Goal: Task Accomplishment & Management: Manage account settings

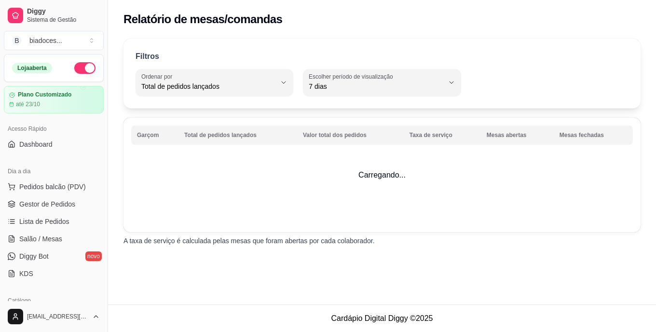
select select "TOTAL_OF_ORDERS"
select select "7"
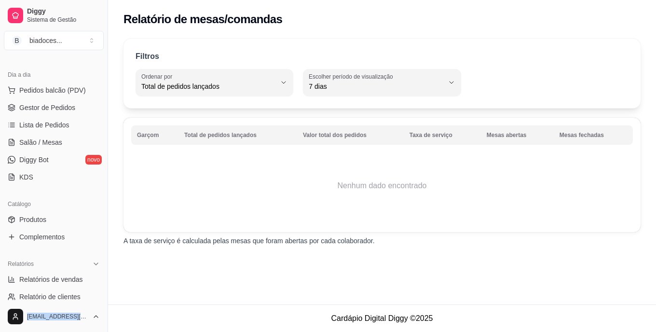
scroll to position [77, 0]
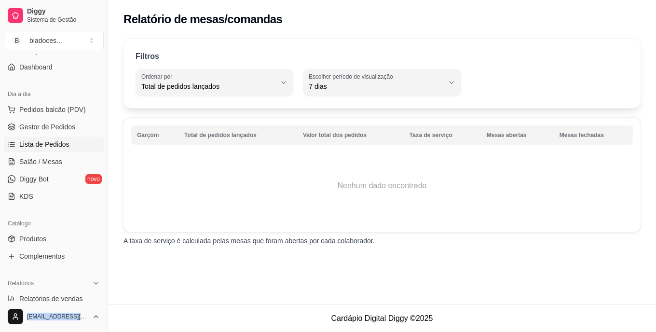
click at [33, 147] on span "Lista de Pedidos" at bounding box center [44, 144] width 50 height 10
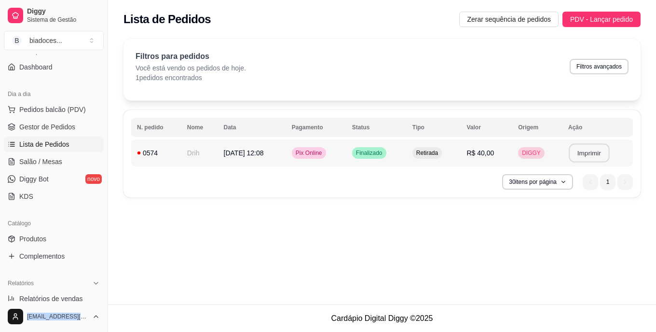
click at [608, 152] on button "Imprimir" at bounding box center [589, 153] width 41 height 19
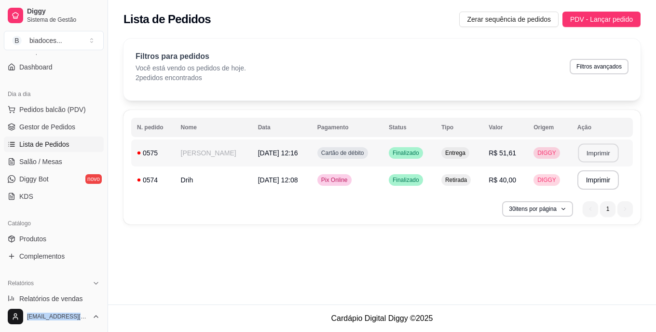
click at [599, 153] on button "Imprimir" at bounding box center [598, 153] width 41 height 19
click at [597, 151] on button "Imprimir" at bounding box center [598, 153] width 41 height 19
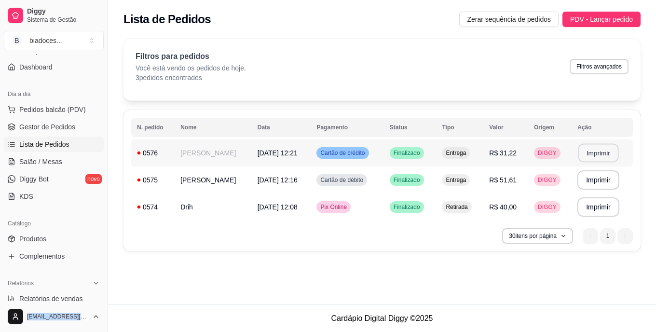
click at [590, 154] on button "Imprimir" at bounding box center [598, 153] width 41 height 19
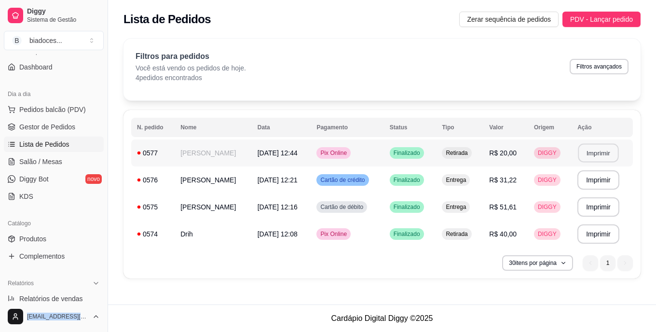
click at [592, 150] on button "Imprimir" at bounding box center [598, 153] width 41 height 19
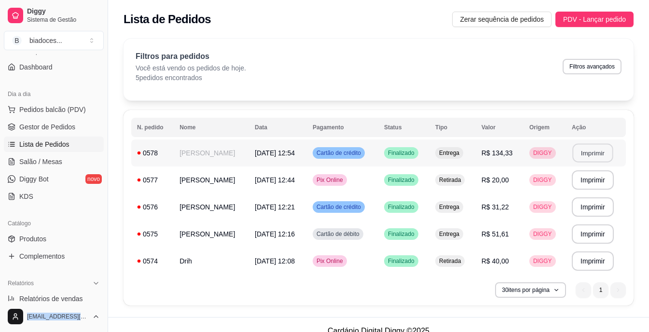
click at [586, 150] on button "Imprimir" at bounding box center [592, 153] width 41 height 19
click at [597, 155] on button "Imprimir" at bounding box center [592, 153] width 41 height 19
click at [35, 233] on link "Produtos" at bounding box center [54, 238] width 100 height 15
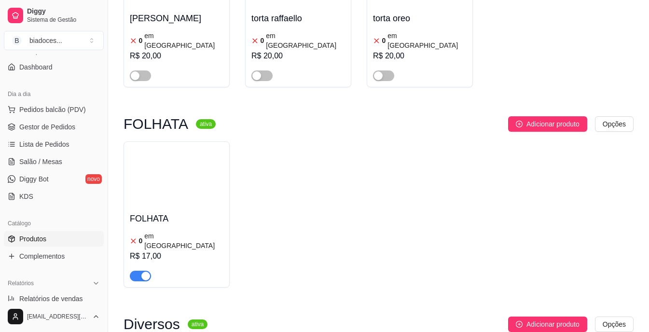
scroll to position [2006, 0]
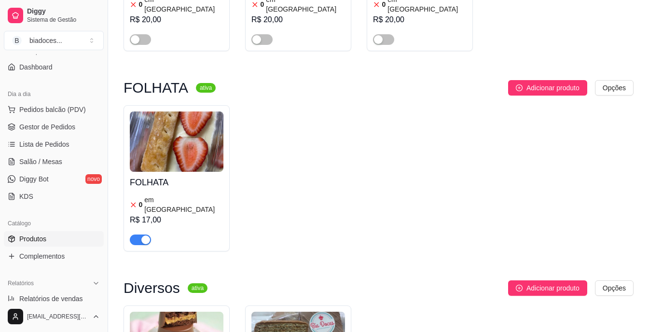
click at [205, 172] on div "FOLHATA 0 em estoque R$ 17,00" at bounding box center [177, 208] width 94 height 73
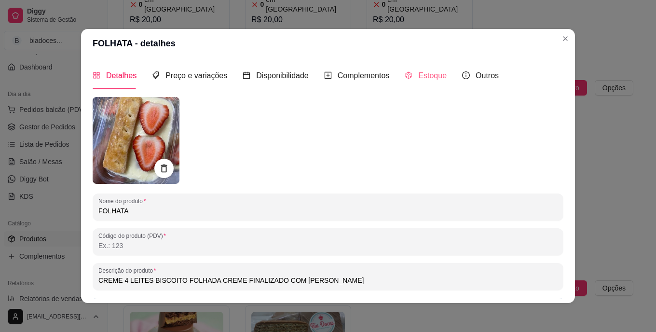
click at [434, 82] on div "Estoque" at bounding box center [426, 75] width 42 height 27
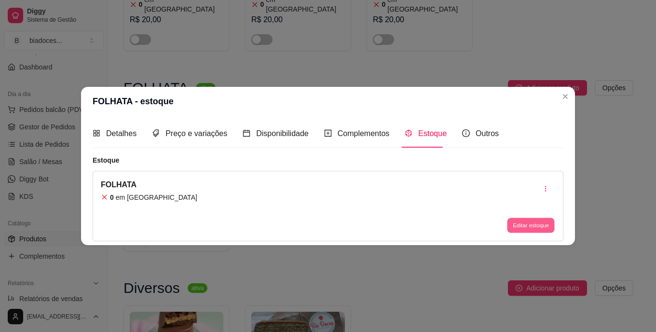
click at [531, 225] on button "Editar estoque" at bounding box center [530, 224] width 47 height 15
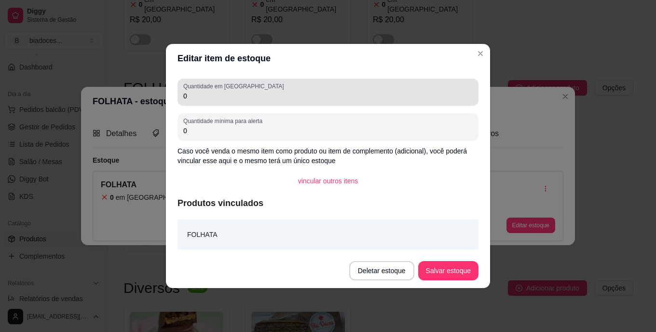
click at [272, 97] on input "0" at bounding box center [327, 96] width 289 height 10
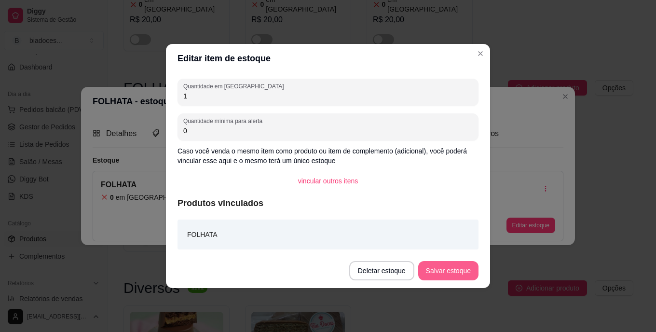
type input "1"
click at [460, 272] on button "Salvar estoque" at bounding box center [448, 270] width 59 height 19
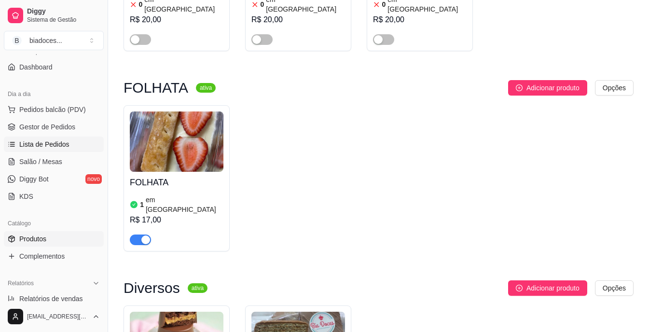
click at [65, 145] on span "Lista de Pedidos" at bounding box center [44, 144] width 50 height 10
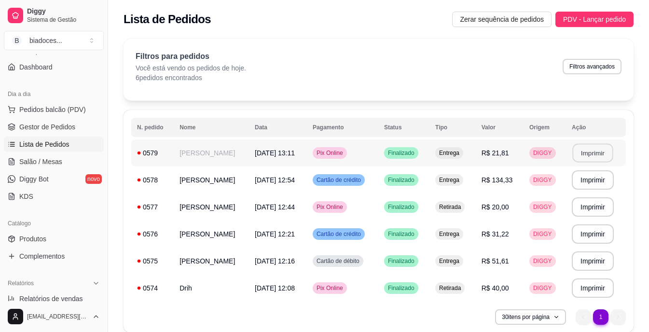
click at [579, 150] on button "Imprimir" at bounding box center [592, 153] width 41 height 19
click at [596, 153] on button "Imprimir" at bounding box center [592, 153] width 41 height 19
click at [44, 241] on span "Produtos" at bounding box center [32, 239] width 27 height 10
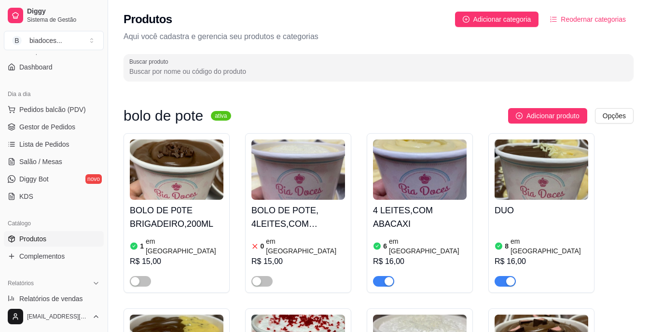
drag, startPoint x: 624, startPoint y: 217, endPoint x: 636, endPoint y: 212, distance: 12.7
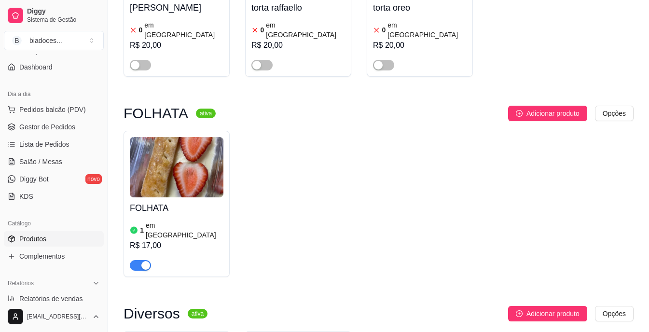
scroll to position [2064, 0]
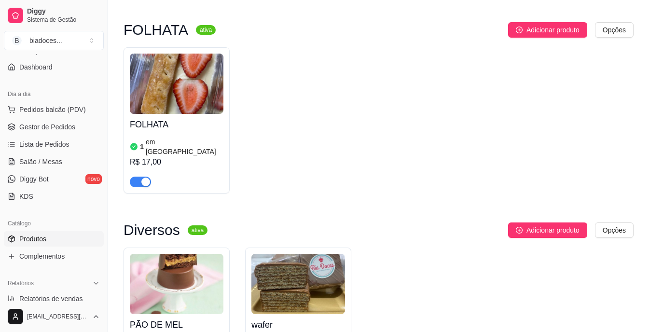
click at [202, 118] on h4 "FOLHATA" at bounding box center [177, 125] width 94 height 14
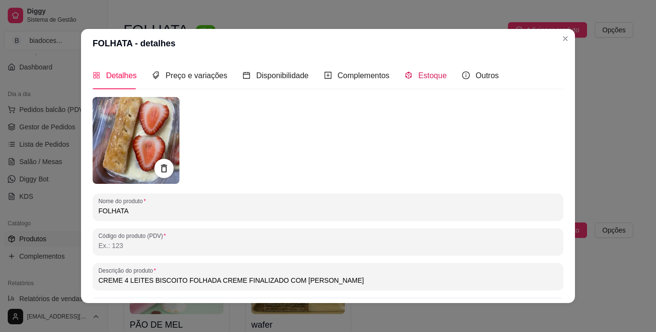
click at [421, 71] on span "Estoque" at bounding box center [432, 75] width 28 height 8
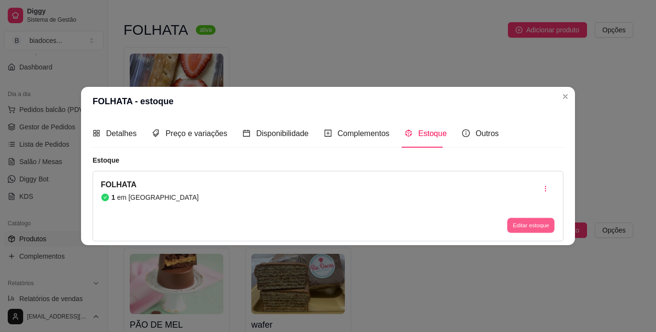
click at [534, 231] on button "Editar estoque" at bounding box center [530, 224] width 47 height 15
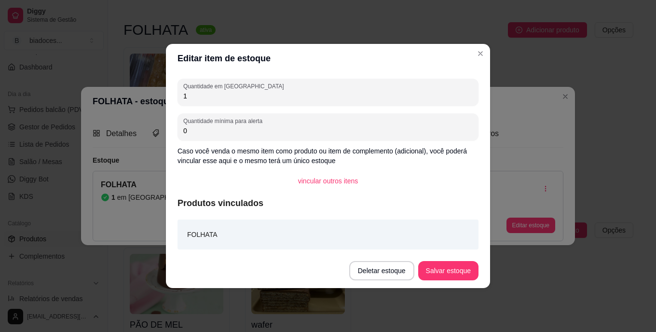
click at [343, 100] on input "1" at bounding box center [327, 96] width 289 height 10
type input "0"
click at [459, 280] on button "Salvar estoque" at bounding box center [448, 270] width 60 height 19
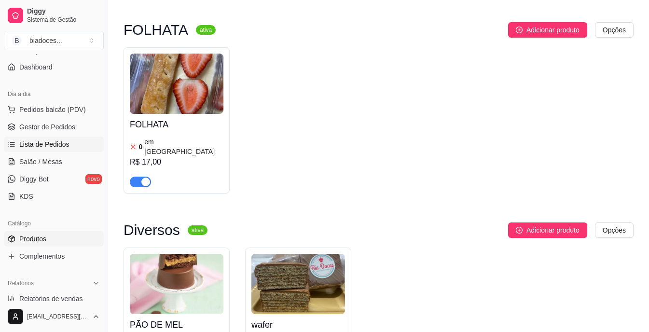
click at [62, 143] on span "Lista de Pedidos" at bounding box center [44, 144] width 50 height 10
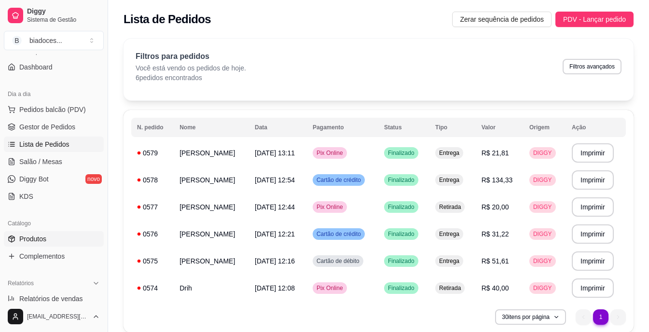
click at [36, 234] on span "Produtos" at bounding box center [32, 239] width 27 height 10
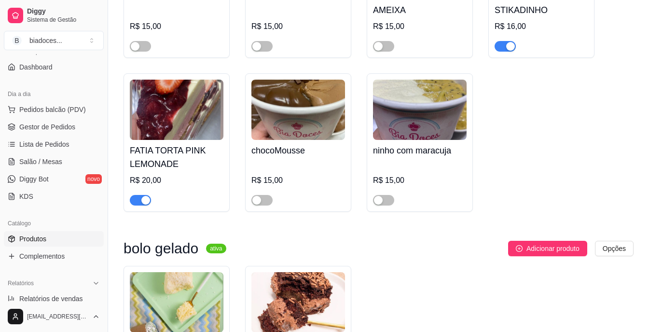
scroll to position [366, 0]
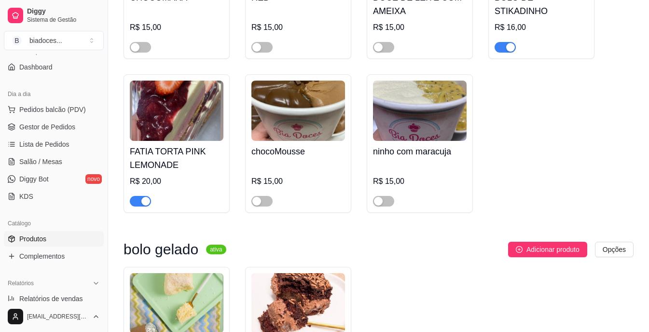
click at [190, 147] on h4 "FATIA TORTA PINK LEMONADE" at bounding box center [177, 158] width 94 height 27
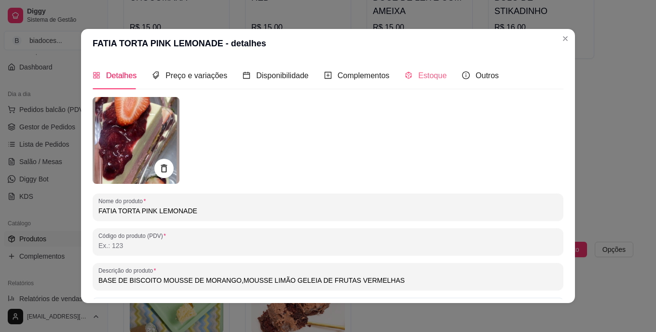
click at [431, 84] on div "Estoque" at bounding box center [426, 75] width 42 height 27
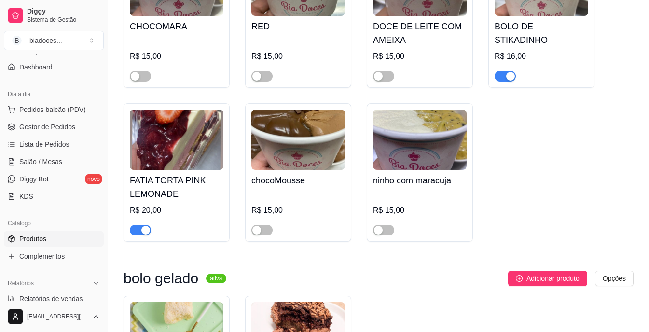
scroll to position [328, 0]
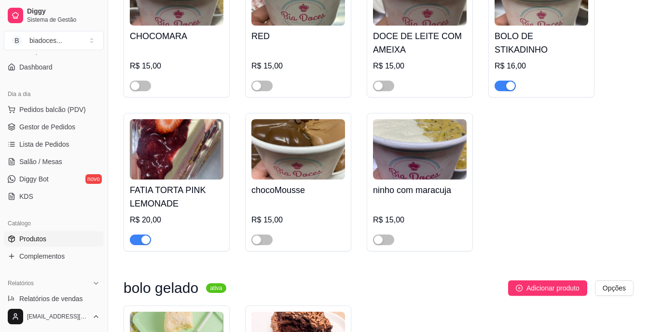
click at [181, 174] on img at bounding box center [177, 149] width 94 height 60
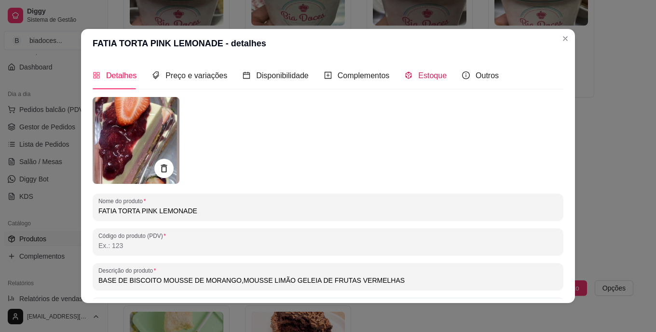
click at [418, 72] on span "Estoque" at bounding box center [432, 75] width 28 height 8
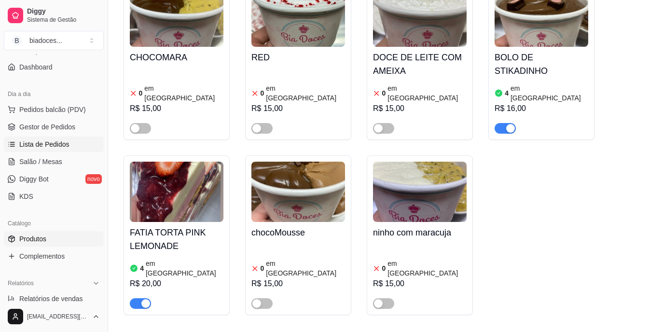
click at [35, 145] on span "Lista de Pedidos" at bounding box center [44, 144] width 50 height 10
click at [43, 141] on span "Lista de Pedidos" at bounding box center [44, 144] width 50 height 10
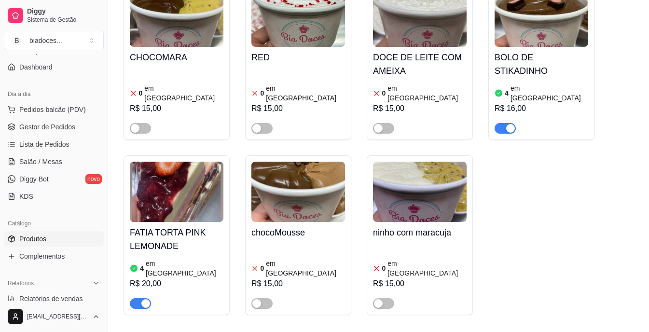
click at [603, 180] on div "BOLO DE P0TE BRIGADEIRO,200ML 1 em estoque R$ 15,00 BOLO DE POTE, 4LEITES,COM M…" at bounding box center [378, 60] width 510 height 510
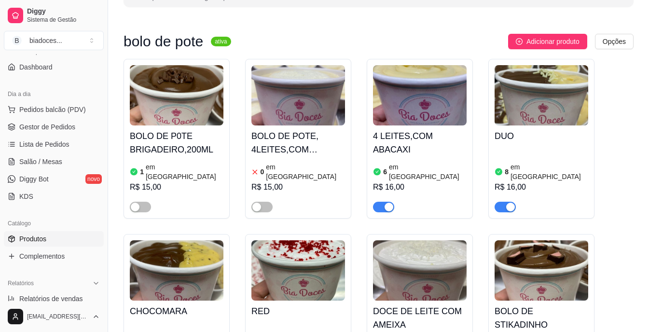
scroll to position [0, 0]
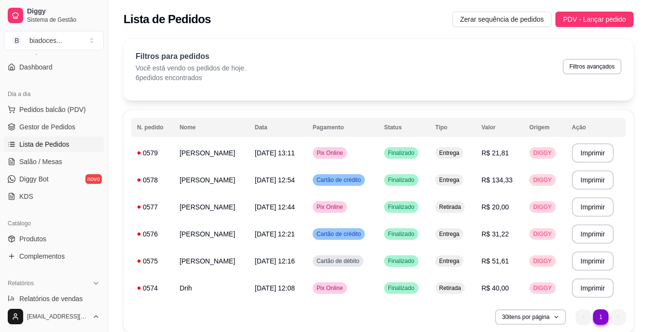
click at [60, 144] on span "Lista de Pedidos" at bounding box center [44, 144] width 50 height 10
